Goal: Transaction & Acquisition: Purchase product/service

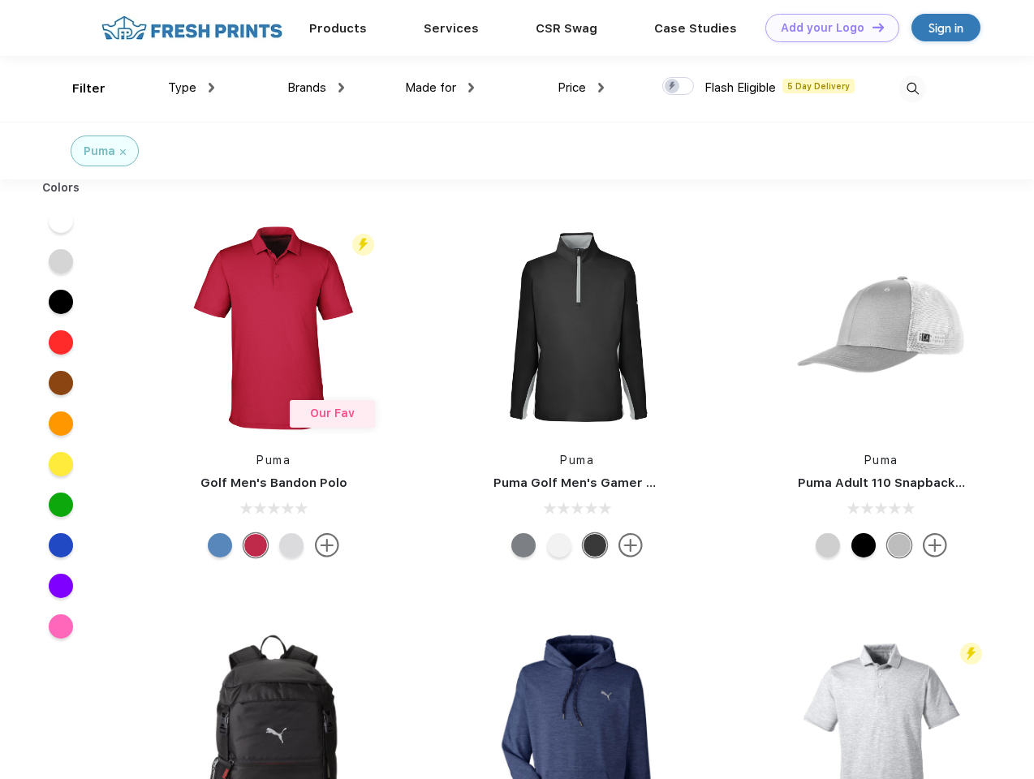
click at [827, 28] on link "Add your Logo Design Tool" at bounding box center [833, 28] width 134 height 28
click at [0, 0] on div "Design Tool" at bounding box center [0, 0] width 0 height 0
click at [871, 27] on link "Add your Logo Design Tool" at bounding box center [833, 28] width 134 height 28
click at [78, 88] on div "Filter" at bounding box center [88, 89] width 33 height 19
click at [192, 88] on span "Type" at bounding box center [182, 87] width 28 height 15
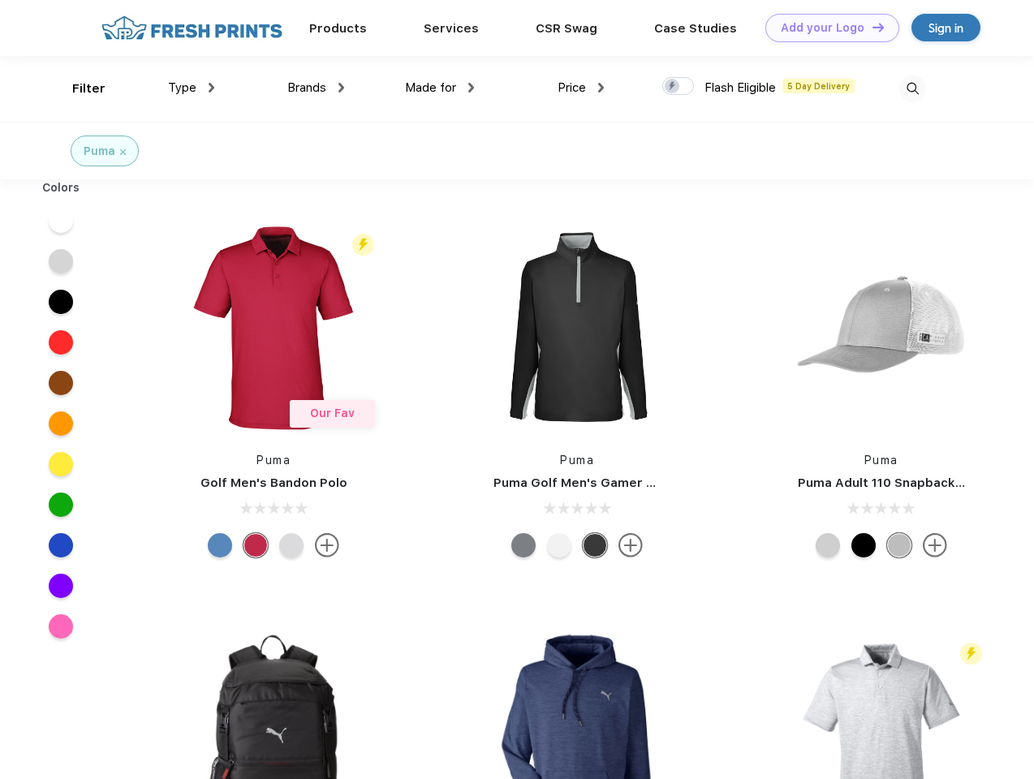
click at [316, 88] on span "Brands" at bounding box center [306, 87] width 39 height 15
click at [440, 88] on span "Made for" at bounding box center [430, 87] width 51 height 15
click at [581, 88] on span "Price" at bounding box center [572, 87] width 28 height 15
click at [679, 87] on div at bounding box center [679, 86] width 32 height 18
click at [673, 87] on input "checkbox" at bounding box center [668, 81] width 11 height 11
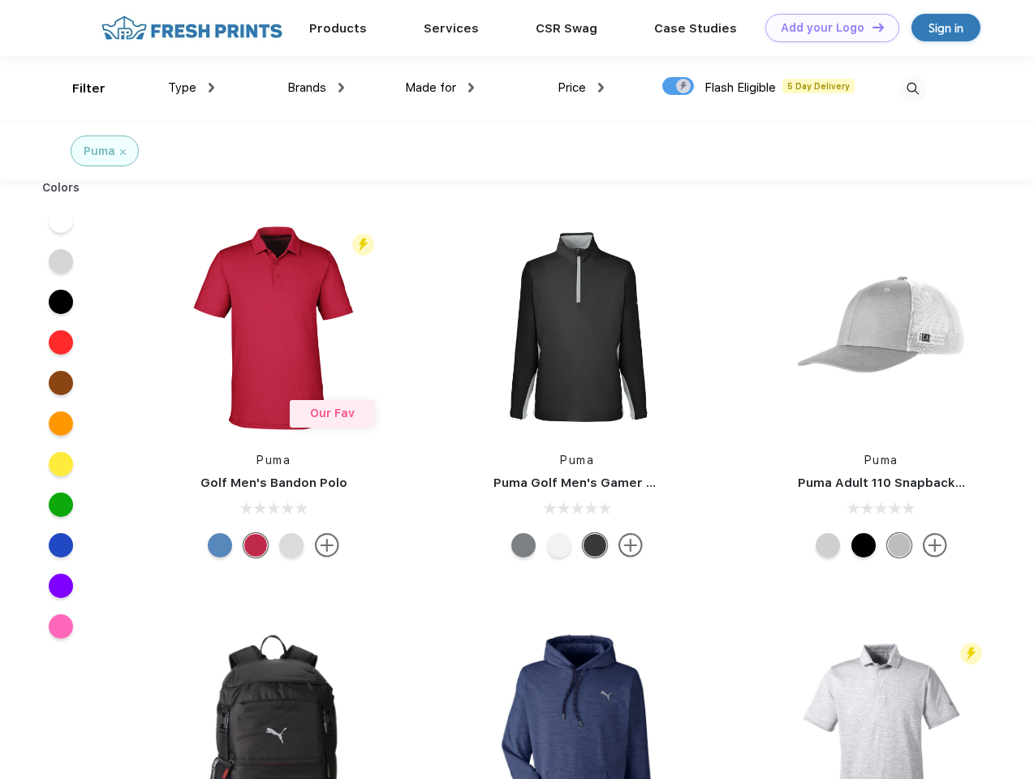
click at [913, 88] on img at bounding box center [913, 89] width 27 height 27
